Goal: Transaction & Acquisition: Purchase product/service

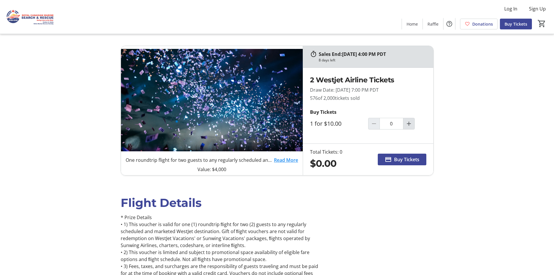
click at [410, 122] on mat-icon "Increment by one" at bounding box center [408, 123] width 7 height 7
type input "2"
click at [405, 156] on span "Buy Tickets" at bounding box center [406, 159] width 25 height 7
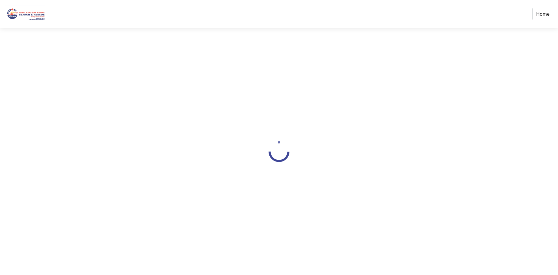
select select "CA"
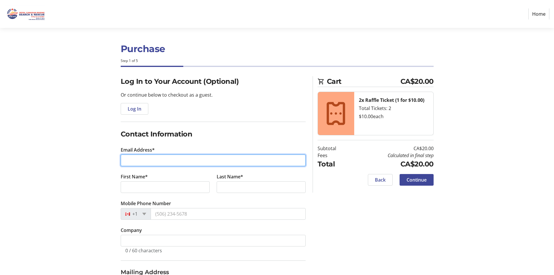
click at [142, 159] on input "Email Address*" at bounding box center [213, 160] width 185 height 12
type input "[EMAIL_ADDRESS][DOMAIN_NAME]"
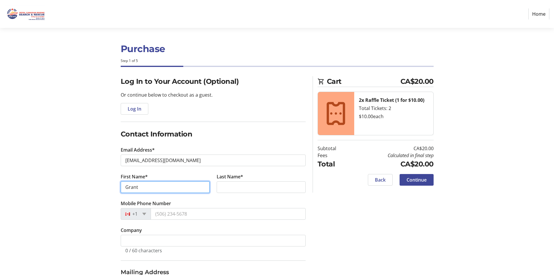
type input "Grant"
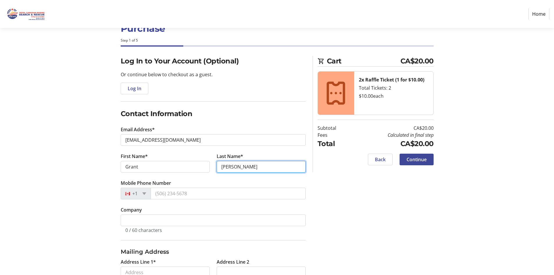
scroll to position [29, 0]
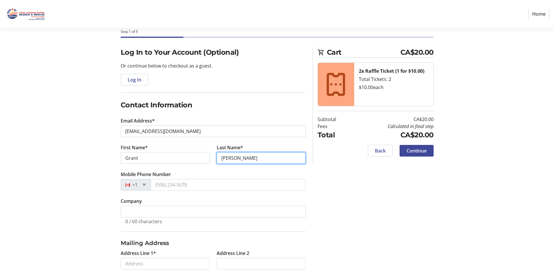
type input "[PERSON_NAME]"
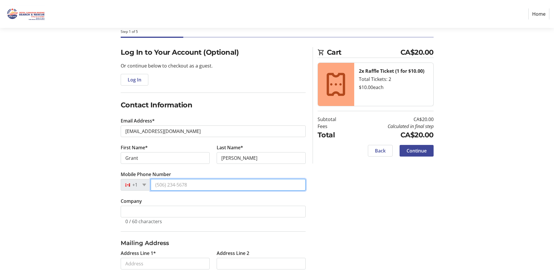
click at [162, 184] on input "Mobile Phone Number" at bounding box center [228, 185] width 155 height 12
type input "[PHONE_NUMBER]"
click at [99, 146] on div "Log In to Your Account (Optional) Or continue below to checkout as a guest. Log…" at bounding box center [277, 234] width 384 height 375
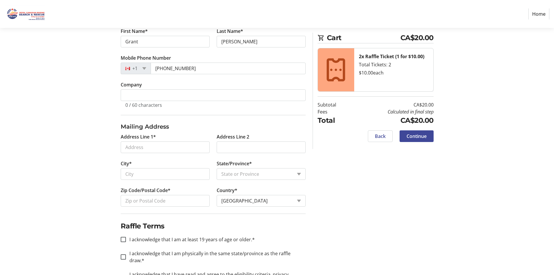
scroll to position [169, 0]
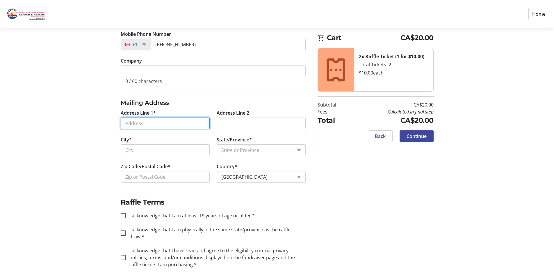
click at [132, 123] on input "Address Line 1*" at bounding box center [165, 123] width 89 height 12
click at [63, 143] on section "Purchase Step 1 of 5 Cart CA$20.00 2x Raffle Ticket (1 for $10.00) Total Ticket…" at bounding box center [277, 70] width 554 height 423
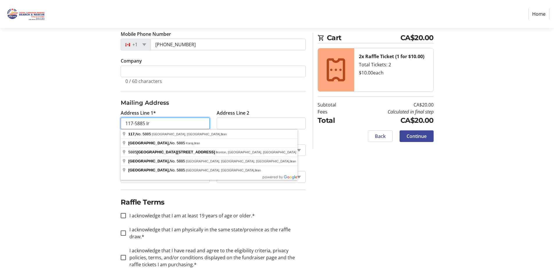
drag, startPoint x: 120, startPoint y: 121, endPoint x: 108, endPoint y: 121, distance: 11.9
click at [108, 121] on div "Log In to Your Account (Optional) Or continue below to checkout as a guest. Log…" at bounding box center [277, 94] width 384 height 375
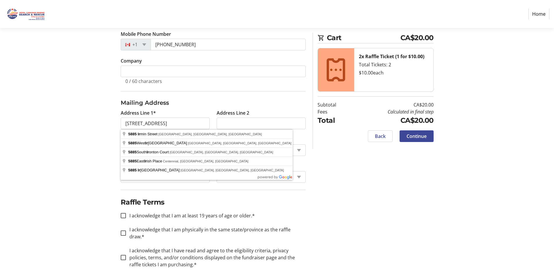
type input "[STREET_ADDRESS]"
type input "Burnaby"
select select "BC"
type input "V5J 0C2"
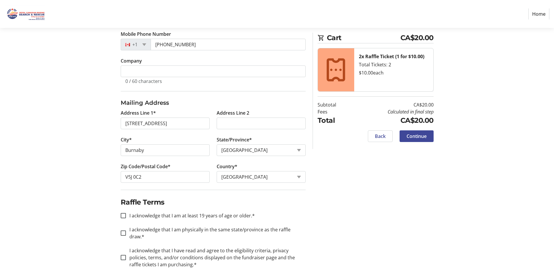
click at [88, 151] on div "Log In to Your Account (Optional) Or continue below to checkout as a guest. Log…" at bounding box center [277, 94] width 384 height 375
click at [241, 123] on input "Address Line 2" at bounding box center [260, 123] width 89 height 12
type input "117"
click at [81, 133] on section "Purchase Step 1 of 5 Cart CA$20.00 2x Raffle Ticket (1 for $10.00) Total Ticket…" at bounding box center [277, 70] width 554 height 423
click at [123, 216] on input "I acknowledge that I am at least 19 years of age or older.*" at bounding box center [123, 215] width 5 height 5
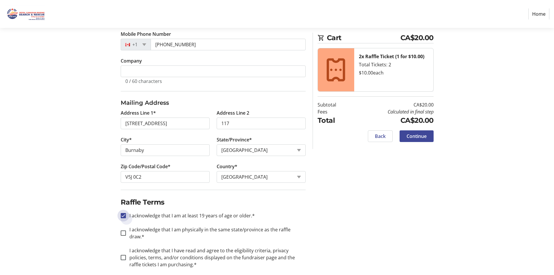
checkbox input "true"
click at [122, 230] on input "I acknowledge that I am physically in the same state/province as the raffle dra…" at bounding box center [123, 232] width 5 height 5
checkbox input "true"
click at [123, 255] on input "I acknowledge that I have read and agree to the eligibility criteria, privacy p…" at bounding box center [123, 257] width 5 height 5
checkbox input "true"
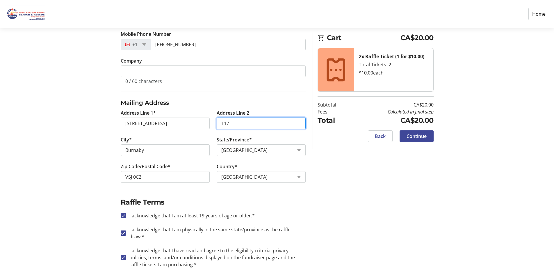
click at [221, 125] on input "117" at bounding box center [260, 123] width 89 height 12
type input "#117"
click at [365, 173] on div "Log In to Your Account (Optional) Or continue below to checkout as a guest. Log…" at bounding box center [277, 94] width 384 height 375
click at [417, 135] on span "Continue" at bounding box center [416, 135] width 20 height 7
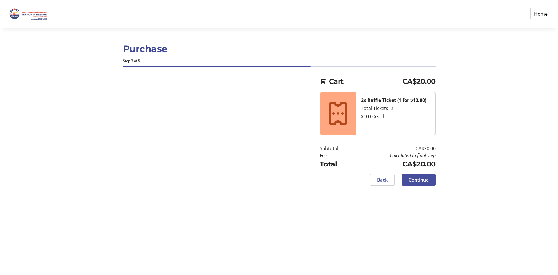
scroll to position [0, 0]
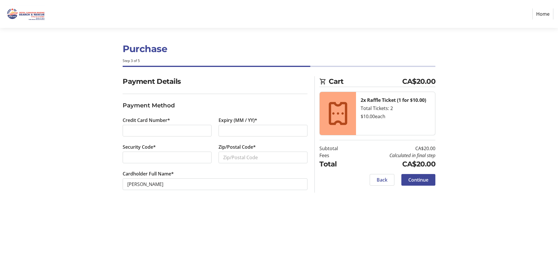
click at [181, 153] on div at bounding box center [167, 157] width 89 height 12
click at [232, 158] on input "Zip/Postal Code*" at bounding box center [262, 157] width 89 height 12
type input "V5J0C2"
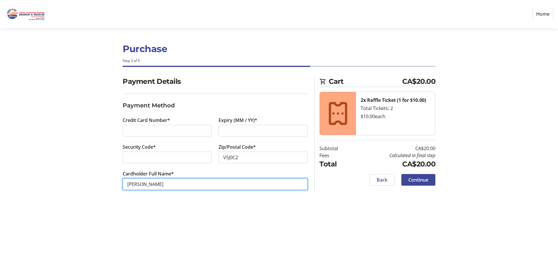
click at [147, 183] on input "[PERSON_NAME]" at bounding box center [215, 184] width 185 height 12
click at [139, 185] on input "[PERSON_NAME]" at bounding box center [215, 184] width 185 height 12
type input "[PERSON_NAME] KS [PERSON_NAME]"
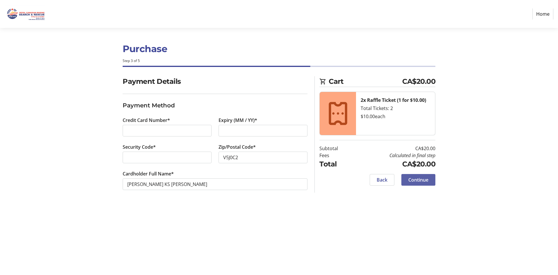
click at [424, 175] on span at bounding box center [418, 180] width 34 height 14
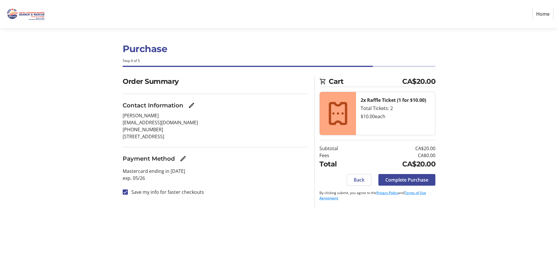
click at [141, 191] on label "Save my info for faster checkouts" at bounding box center [166, 191] width 76 height 7
click at [128, 191] on input "Save my info for faster checkouts" at bounding box center [125, 191] width 5 height 5
checkbox input "false"
click at [417, 177] on span "Complete Purchase" at bounding box center [406, 179] width 43 height 7
